Goal: Task Accomplishment & Management: Manage account settings

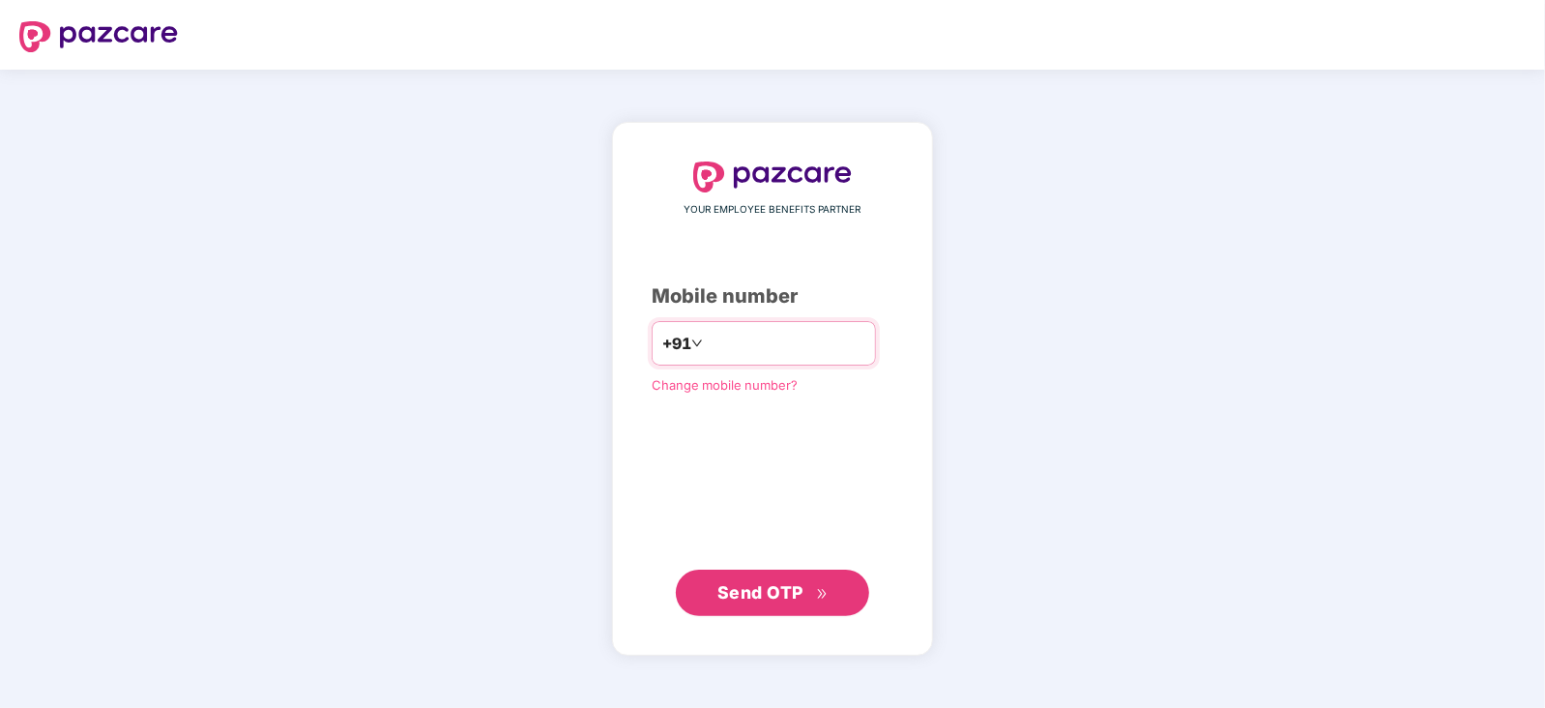
click at [681, 354] on div "+91" at bounding box center [764, 343] width 224 height 44
click at [714, 341] on input "number" at bounding box center [786, 343] width 159 height 31
type input "**********"
click at [808, 596] on span "Send OTP" at bounding box center [773, 592] width 111 height 27
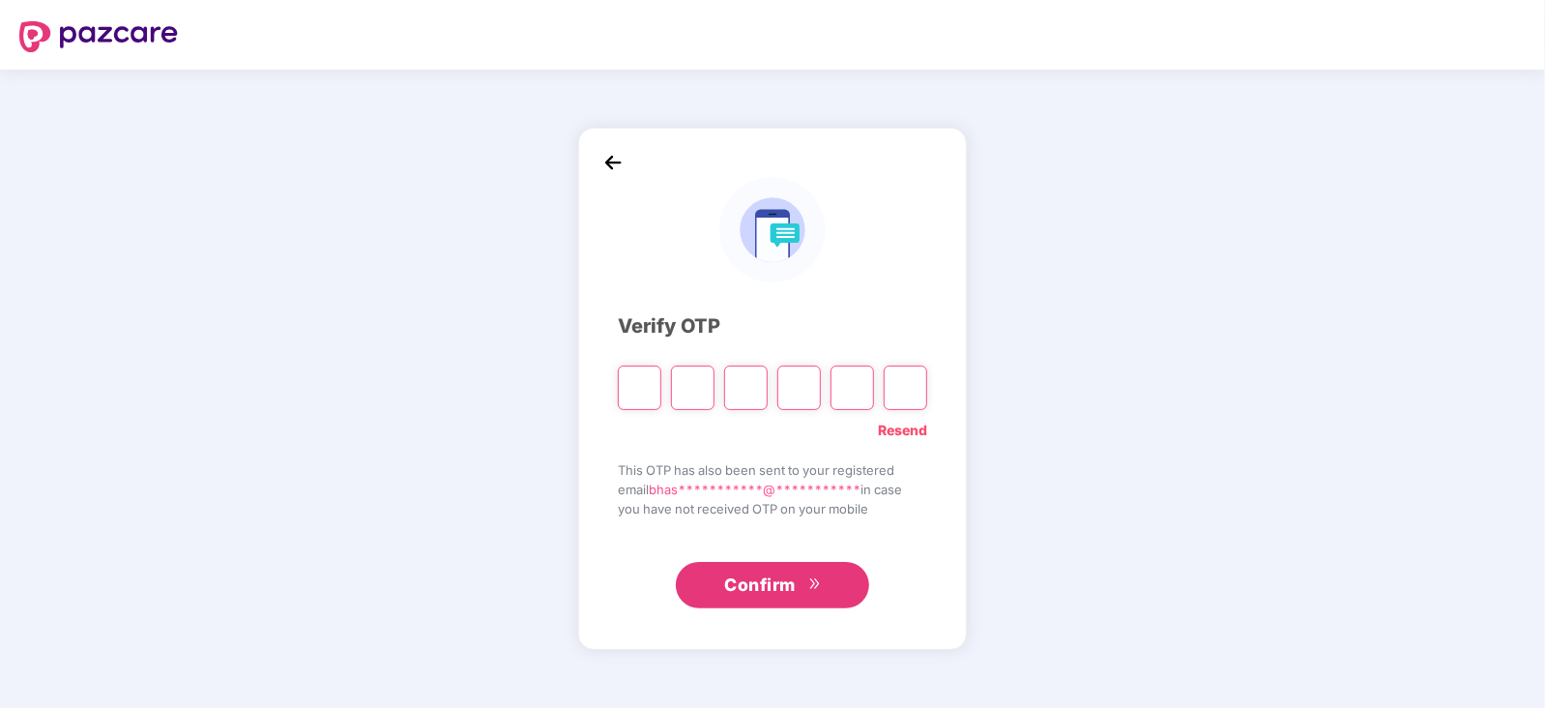
type input "*"
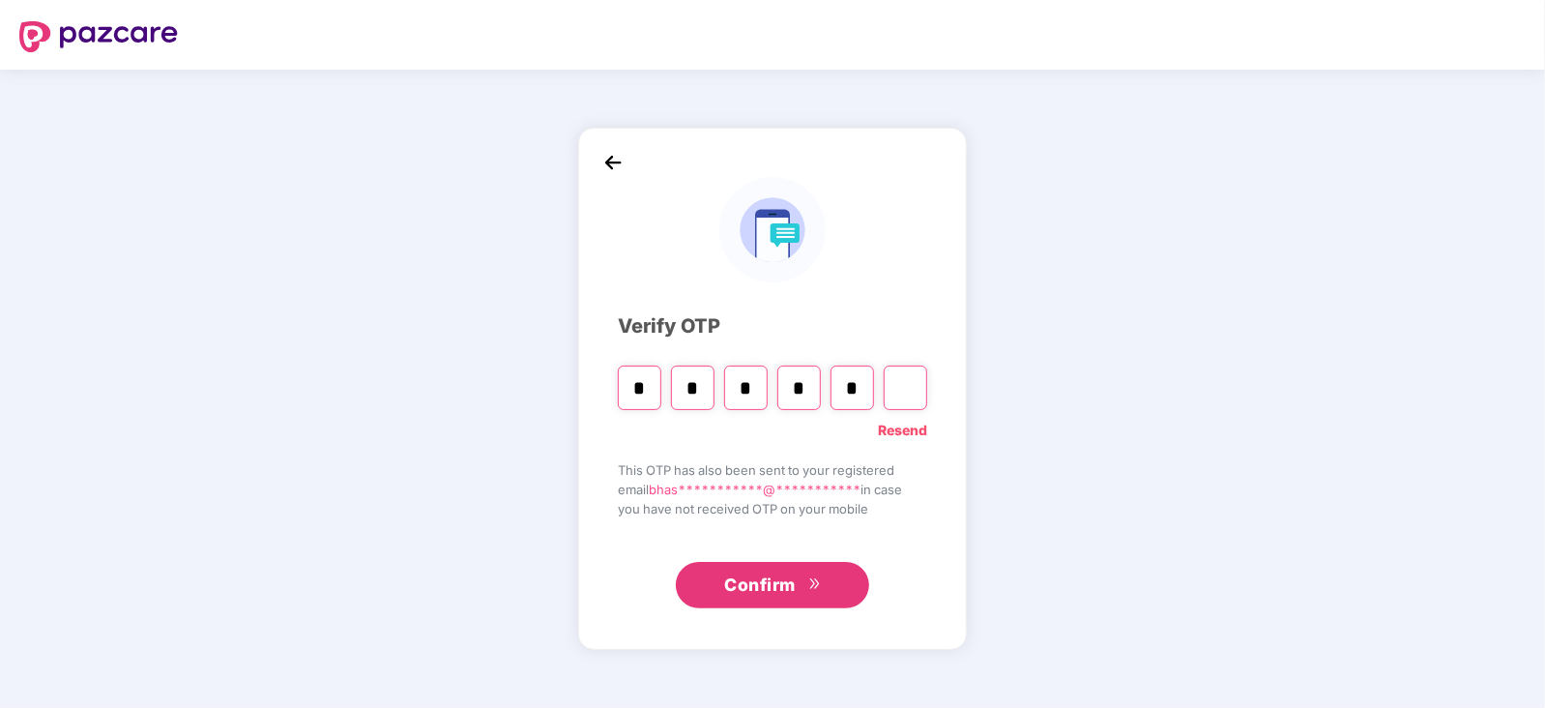
type input "*"
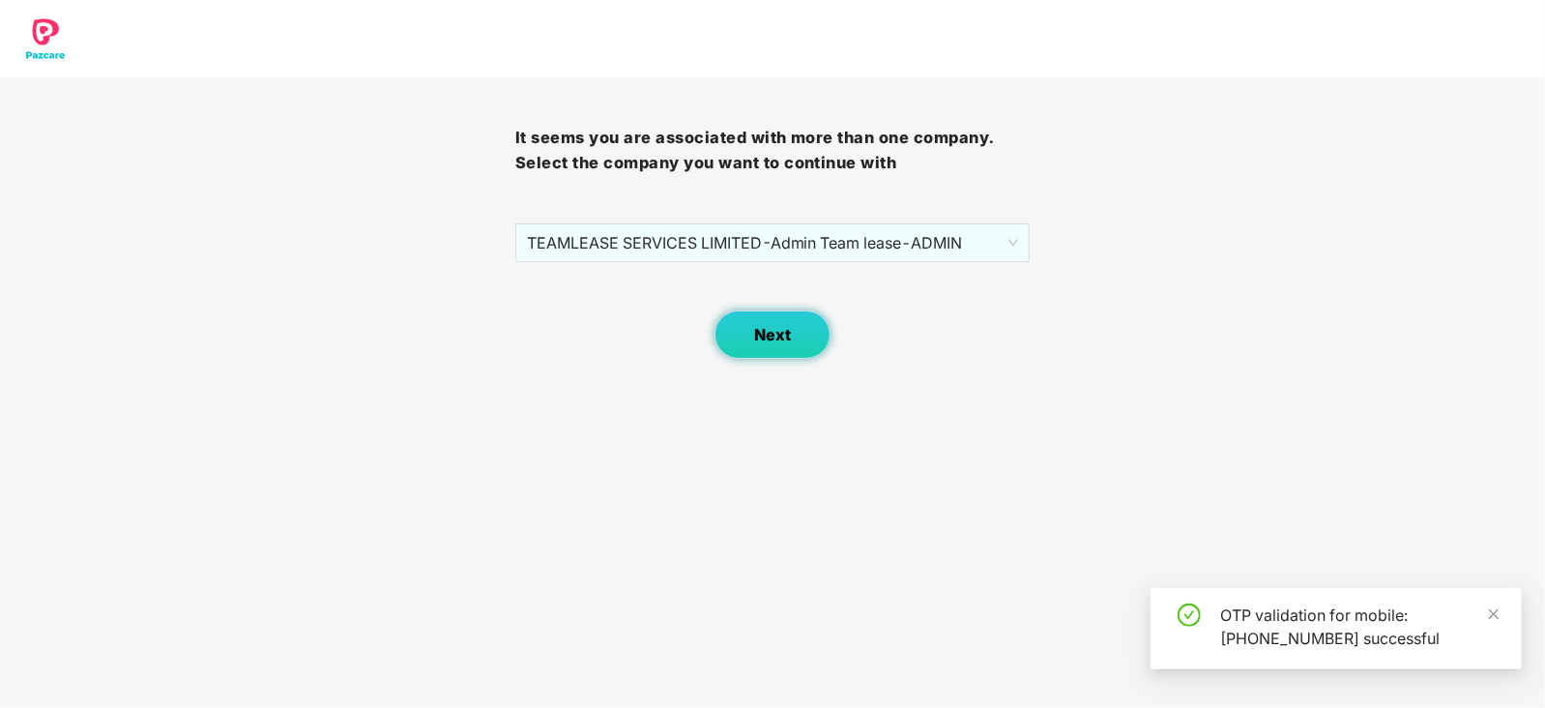
click at [755, 327] on span "Next" at bounding box center [772, 335] width 37 height 18
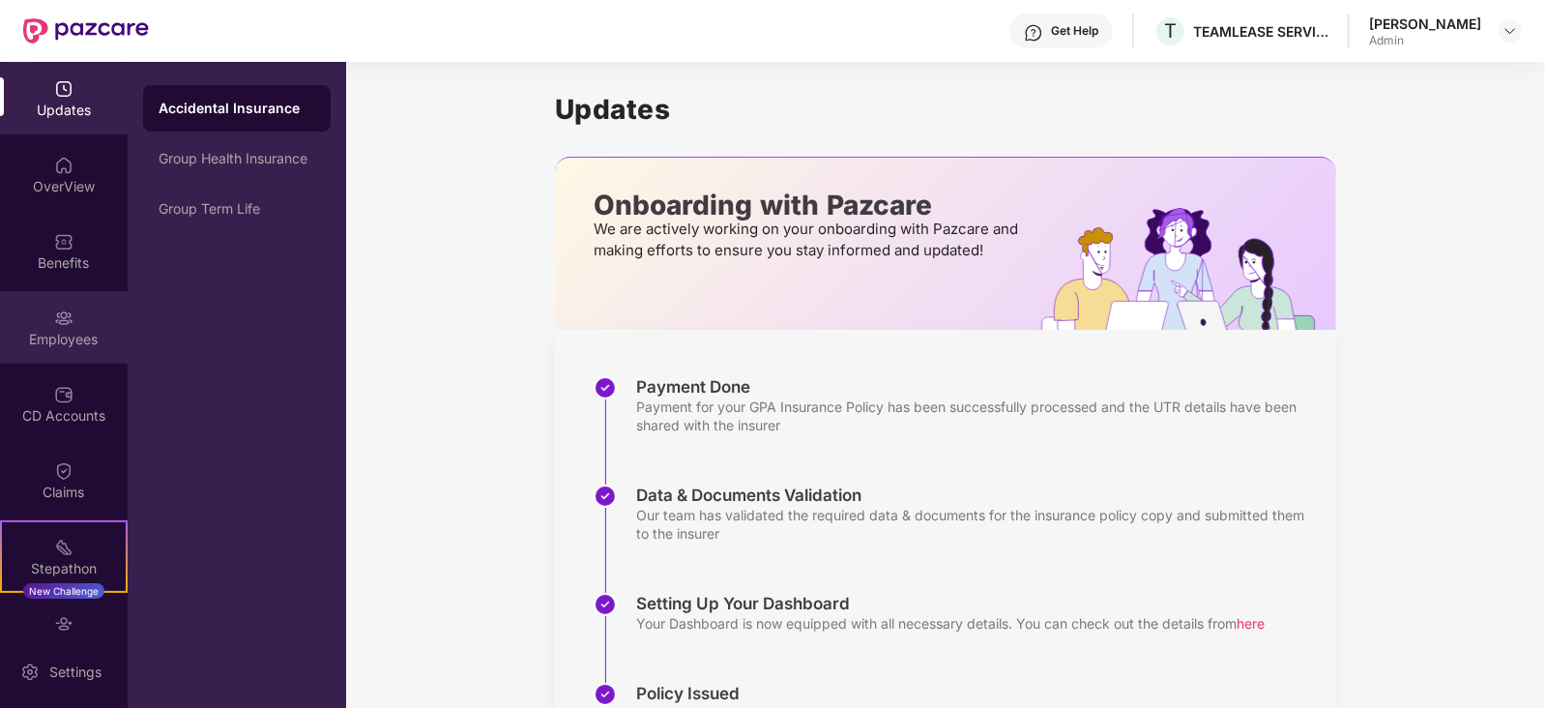
click at [63, 333] on div "Employees" at bounding box center [64, 339] width 128 height 19
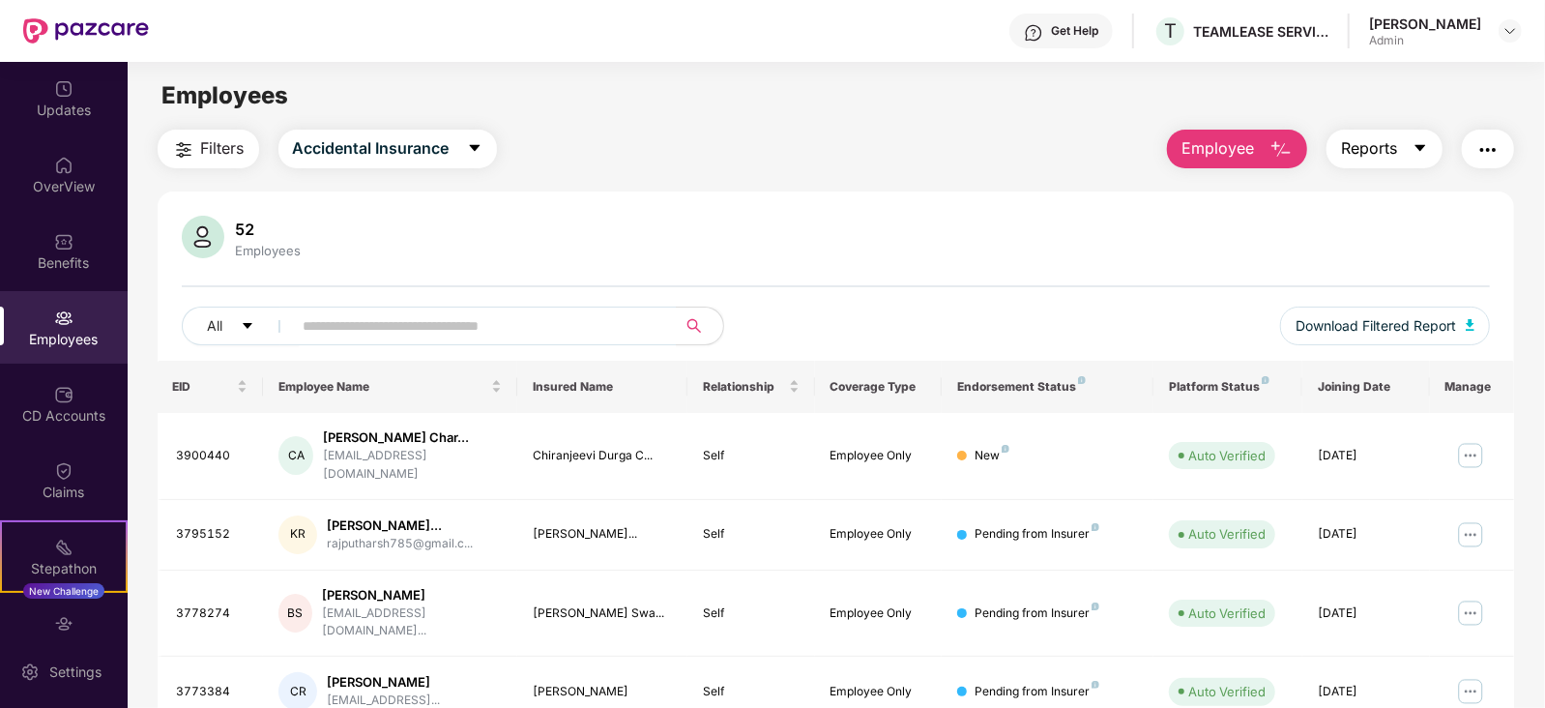
click at [1373, 142] on icon "caret-down" at bounding box center [1420, 147] width 15 height 15
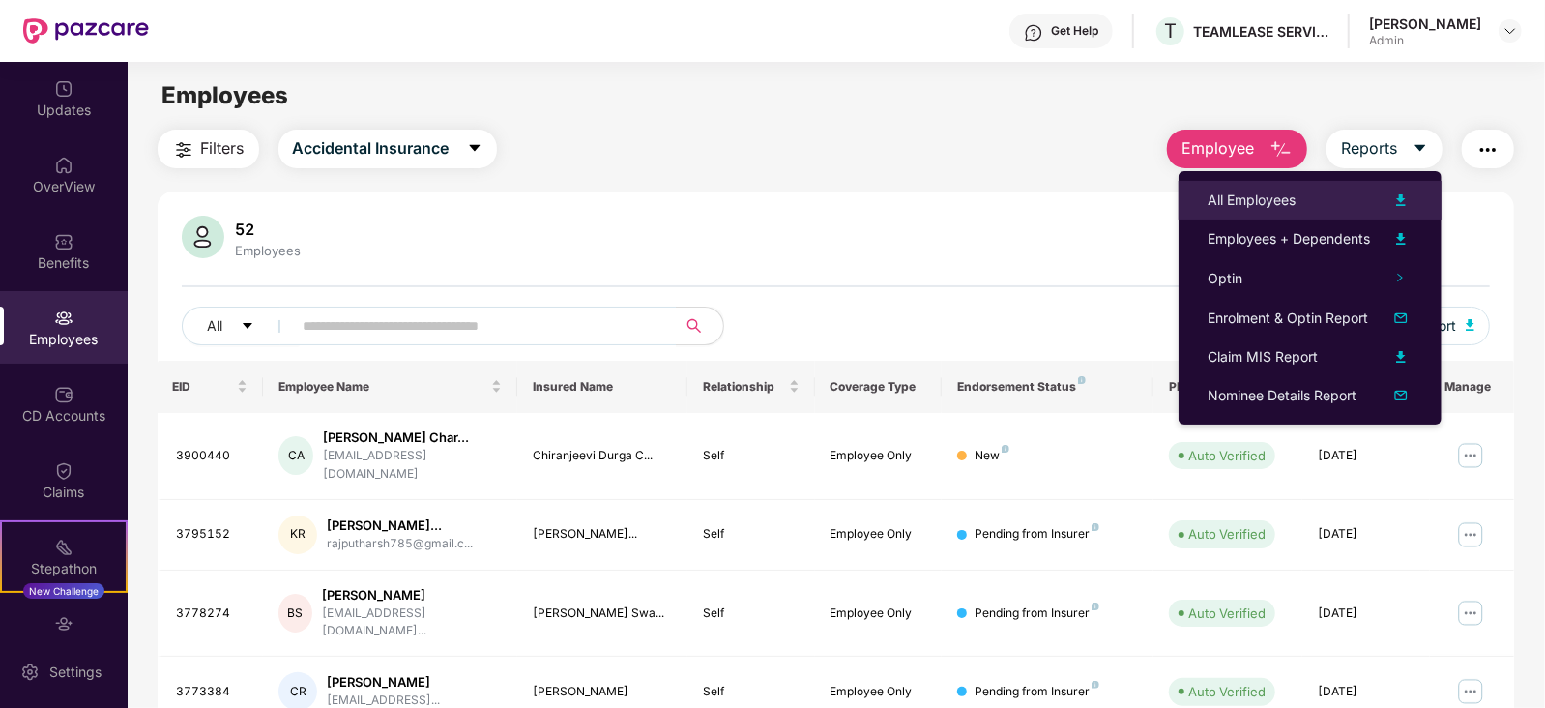
click at [1373, 200] on img at bounding box center [1401, 200] width 23 height 23
